Goal: Ask a question

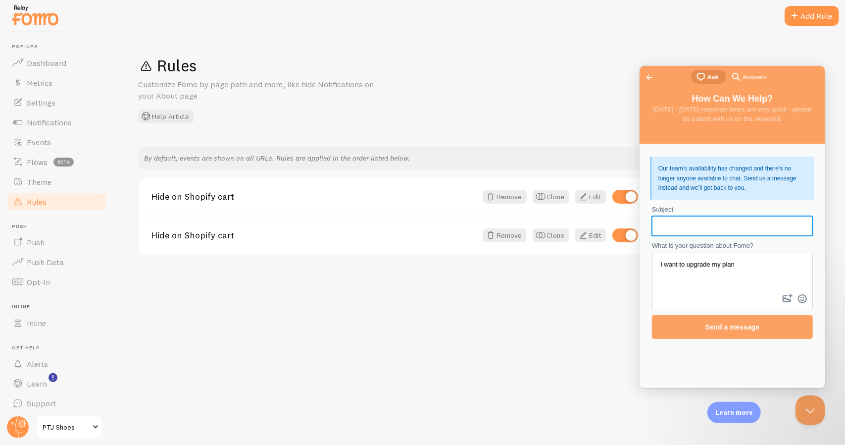
scroll to position [4, 0]
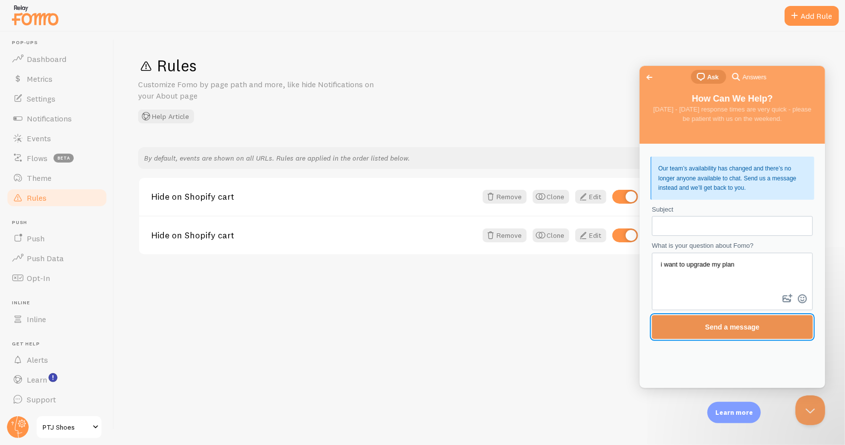
click at [729, 327] on span "Send a message" at bounding box center [732, 326] width 54 height 8
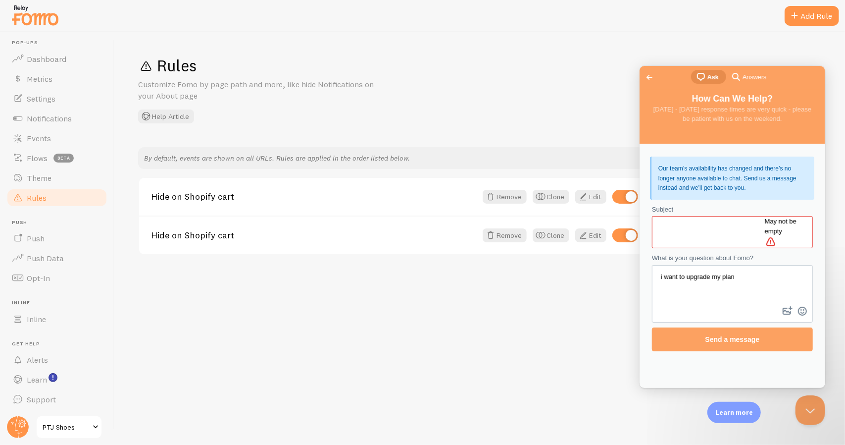
click at [642, 72] on link "Go back" at bounding box center [649, 77] width 24 height 14
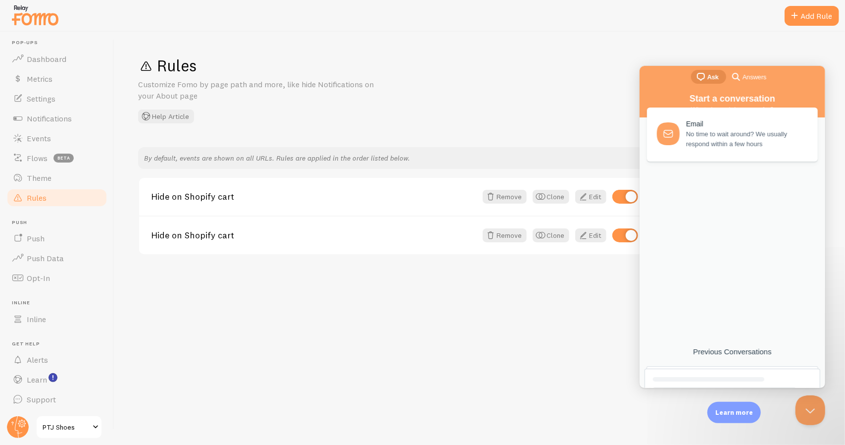
click at [658, 74] on div "chat-square Ask search-medium Answers" at bounding box center [732, 77] width 186 height 24
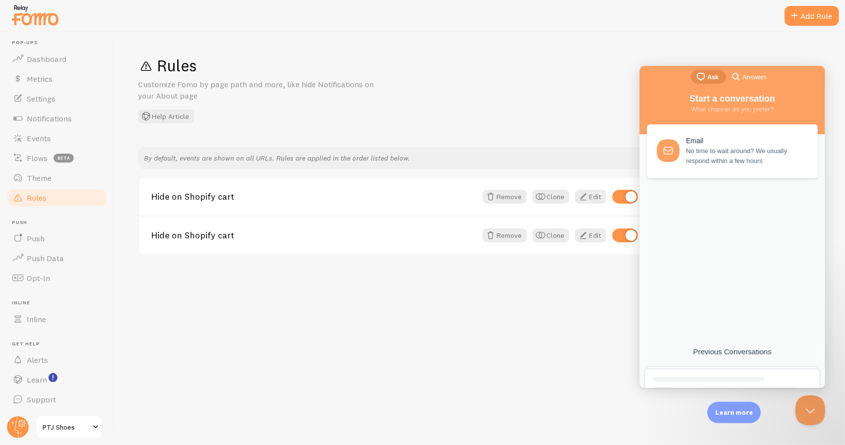
click at [737, 100] on span "Start a conversation" at bounding box center [732, 98] width 86 height 10
click at [727, 352] on div "Previous Conversations" at bounding box center [732, 351] width 176 height 9
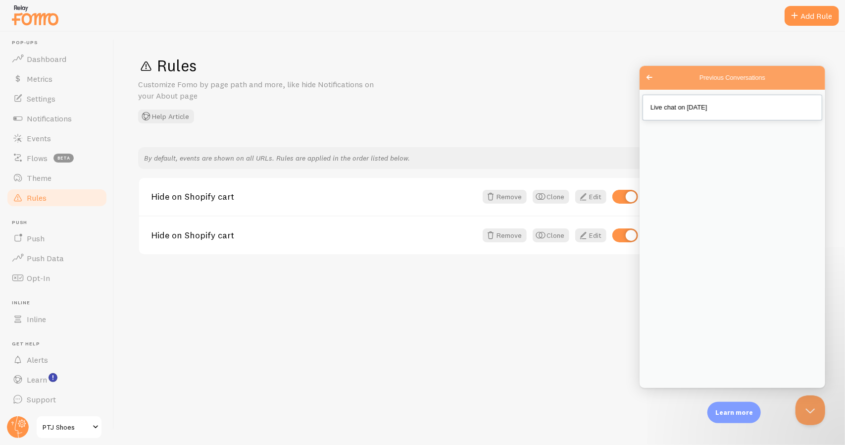
click at [711, 114] on link "Live chat on [DATE]" at bounding box center [732, 107] width 180 height 26
type textarea "upgrade plan"
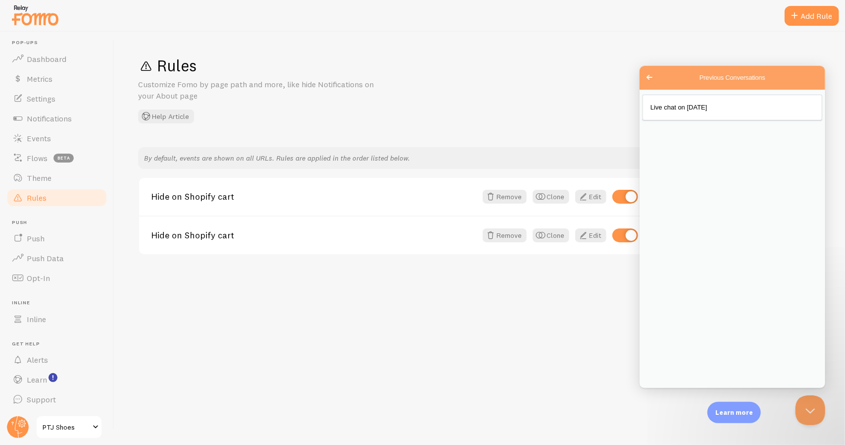
scroll to position [63, 0]
